Goal: Check status: Check status

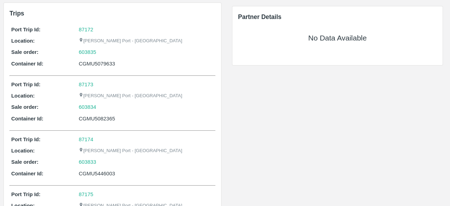
scroll to position [82, 0]
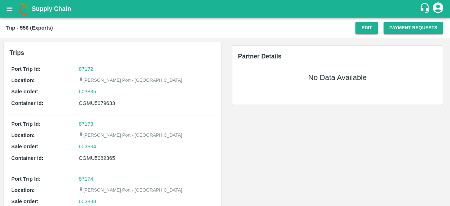
scroll to position [82, 0]
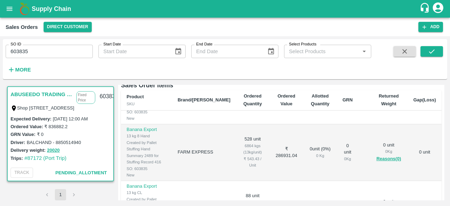
scroll to position [273, 0]
